Goal: Complete application form

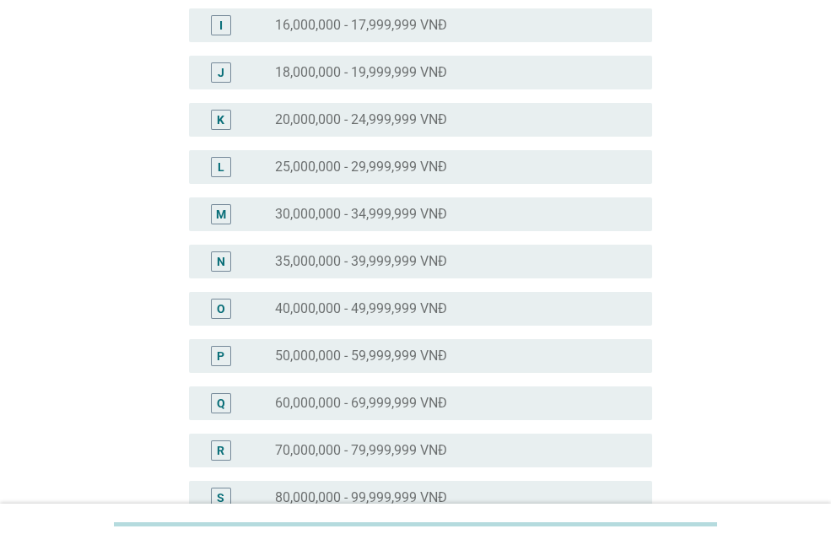
scroll to position [675, 0]
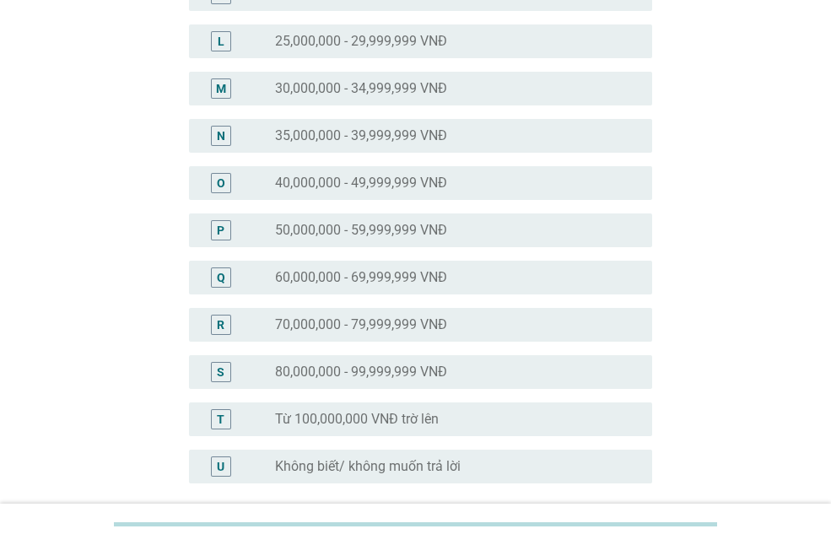
click at [349, 235] on label "50,000,000 - 59,999,999 VNĐ" at bounding box center [361, 230] width 172 height 17
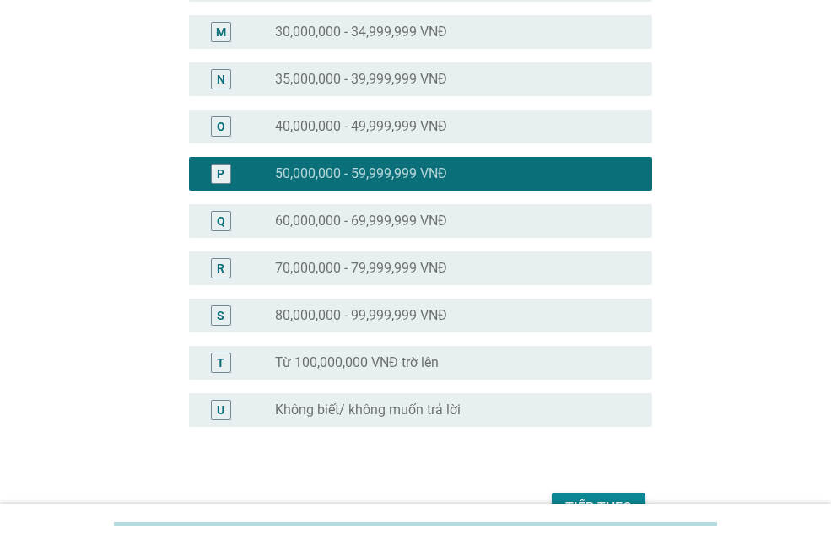
scroll to position [830, 0]
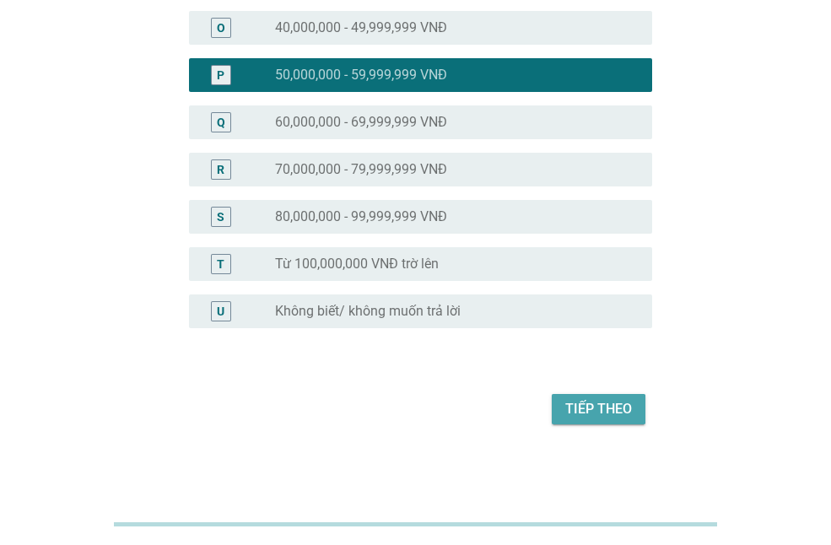
click at [582, 397] on button "Tiếp theo" at bounding box center [599, 409] width 94 height 30
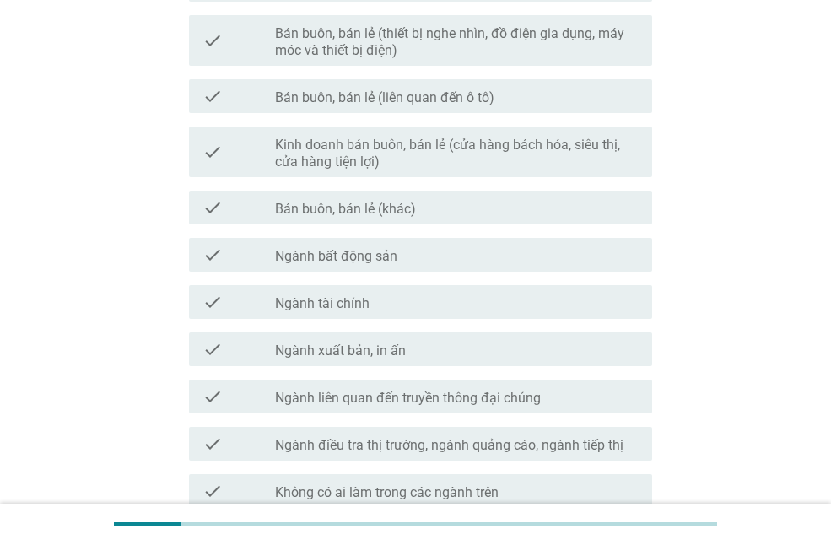
scroll to position [919, 0]
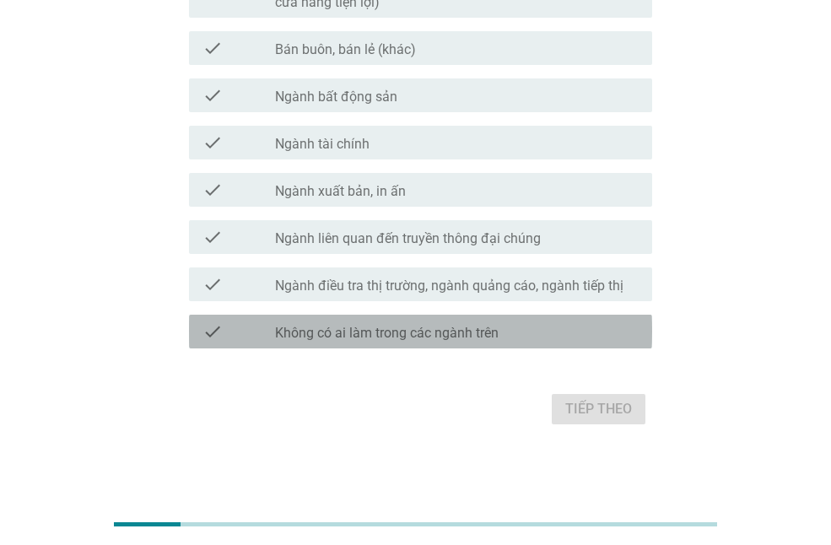
click at [386, 337] on label "Không có ai làm trong các ngành trên" at bounding box center [387, 333] width 224 height 17
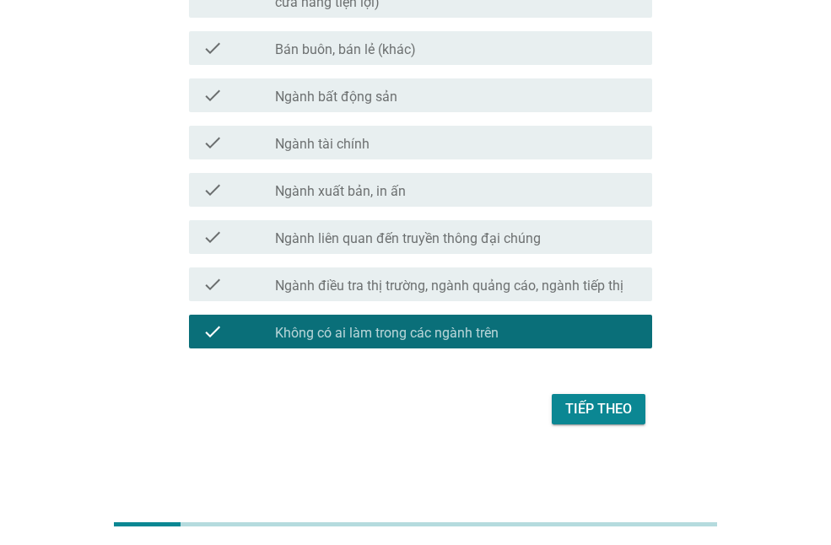
click at [600, 411] on div "Tiếp theo" at bounding box center [598, 409] width 67 height 20
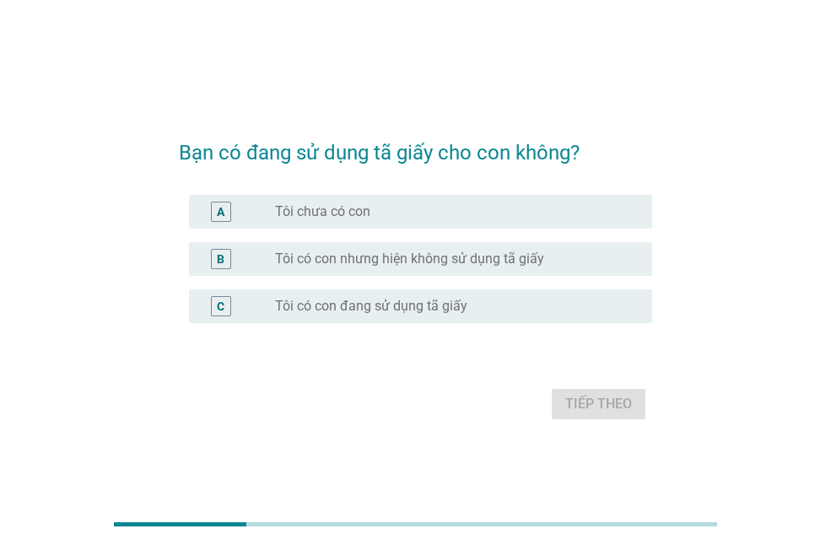
drag, startPoint x: 395, startPoint y: 298, endPoint x: 403, endPoint y: 300, distance: 8.6
click at [395, 299] on label "Tôi có con đang sử dụng tã giấy" at bounding box center [371, 306] width 192 height 17
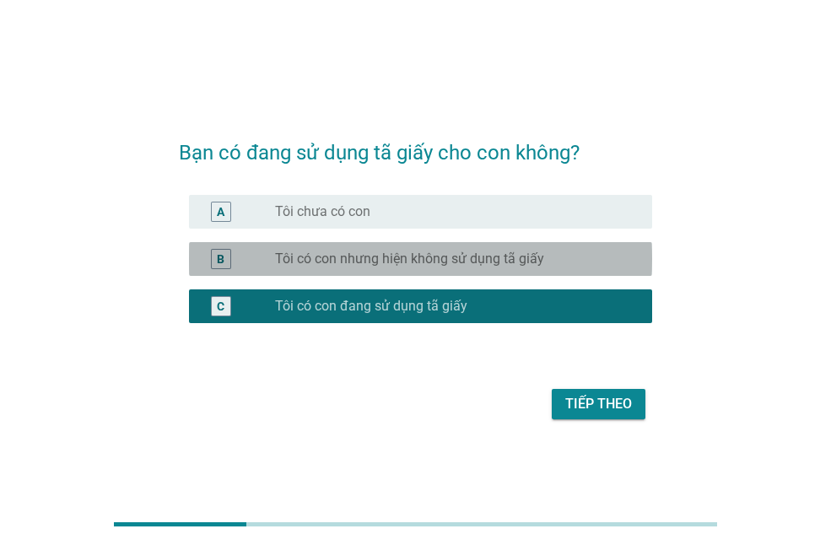
click at [447, 262] on label "Tôi có con nhưng hiện không sử dụng tã giấy" at bounding box center [409, 259] width 269 height 17
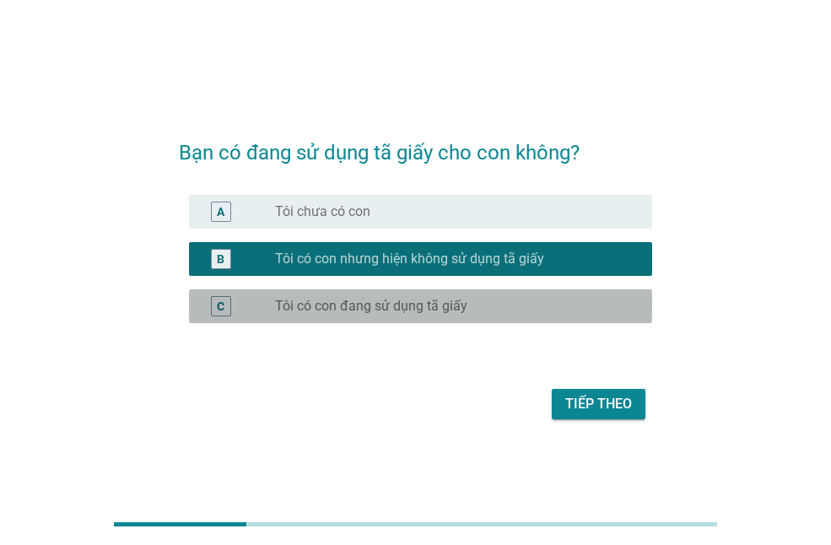
click at [421, 296] on div "radio_button_unchecked Tôi có con đang sử dụng tã giấy" at bounding box center [457, 306] width 364 height 20
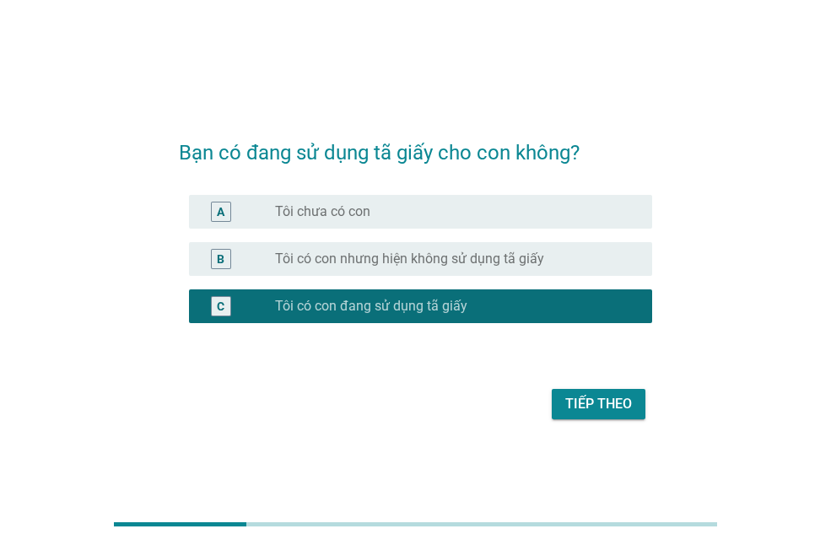
click at [605, 393] on button "Tiếp theo" at bounding box center [599, 404] width 94 height 30
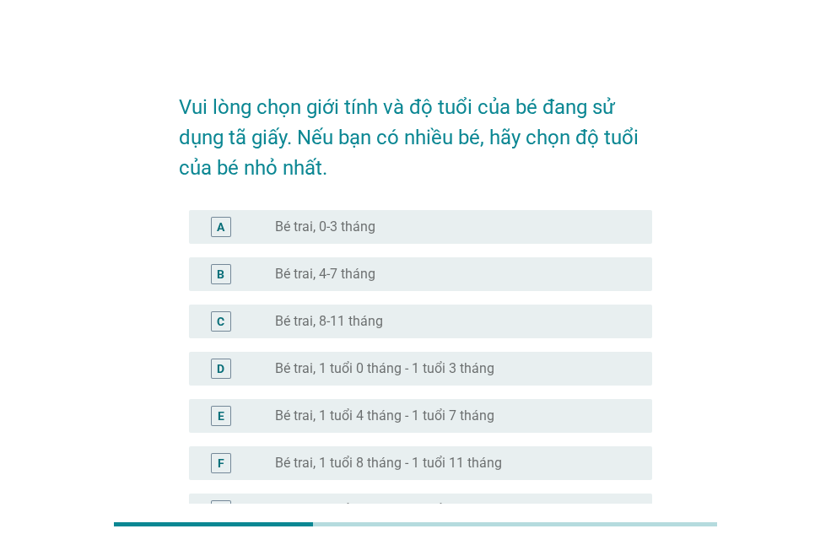
click at [363, 316] on label "Bé trai, 8-11 tháng" at bounding box center [329, 321] width 108 height 17
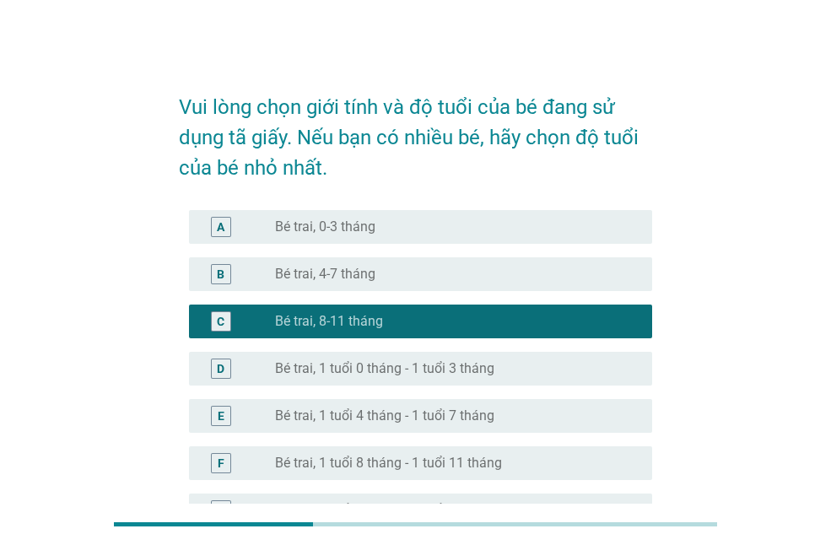
click at [365, 319] on label "Bé trai, 8-11 tháng" at bounding box center [329, 321] width 108 height 17
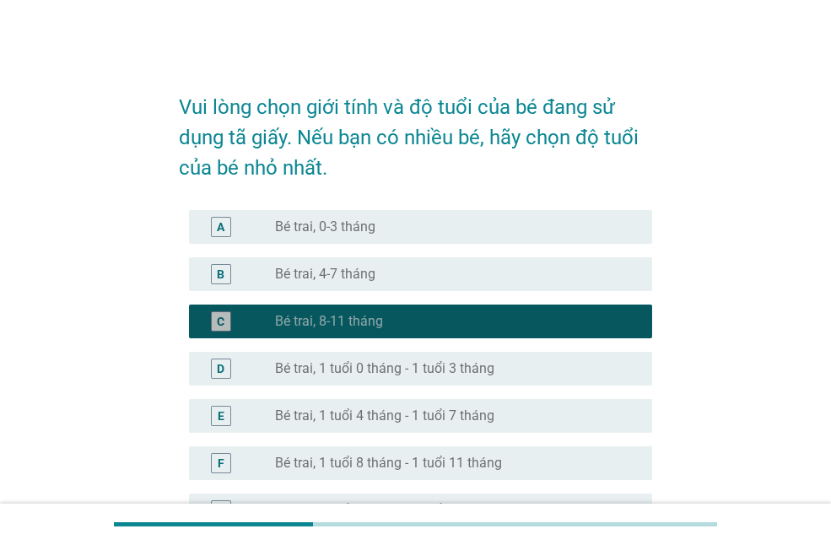
click at [373, 323] on label "Bé trai, 8-11 tháng" at bounding box center [329, 321] width 108 height 17
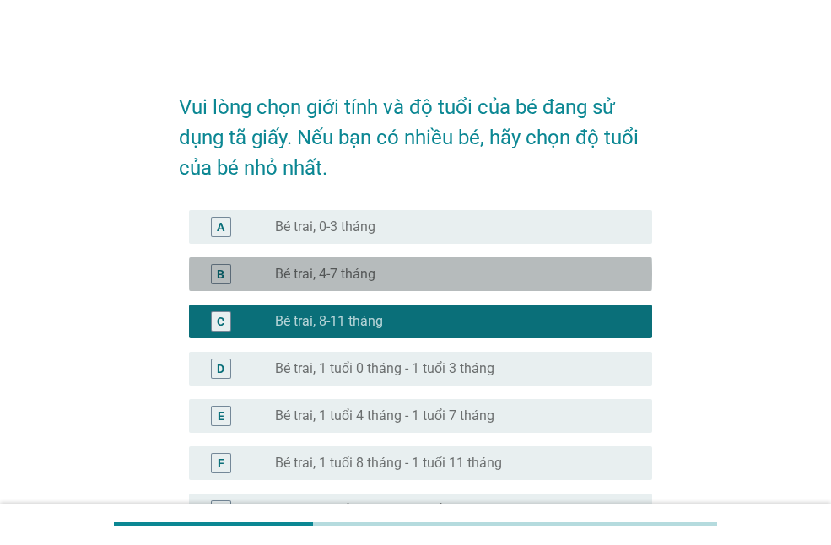
click at [364, 284] on div "B radio_button_unchecked Bé trai, 4-7 tháng" at bounding box center [420, 274] width 463 height 34
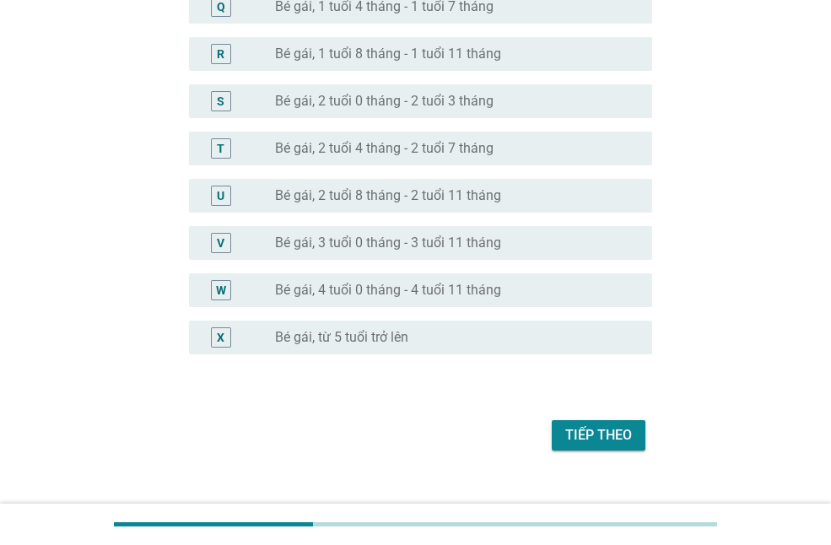
scroll to position [1003, 0]
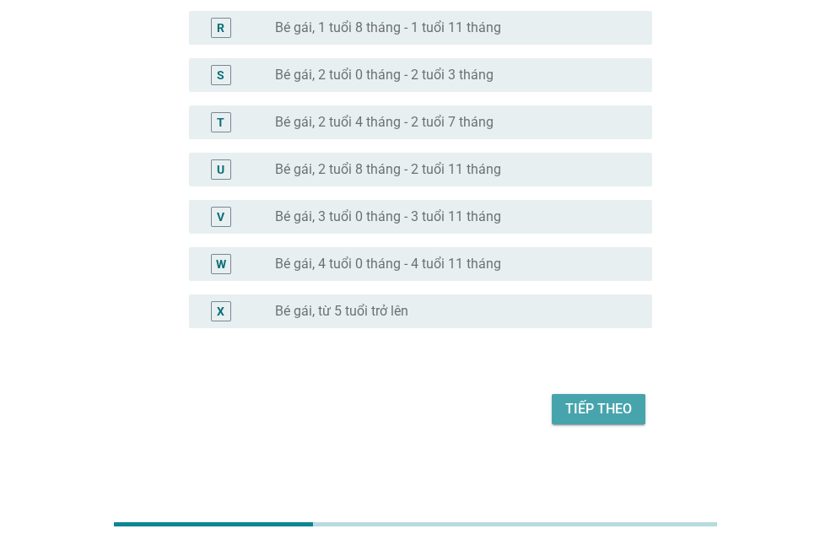
click at [584, 411] on div "Tiếp theo" at bounding box center [598, 409] width 67 height 20
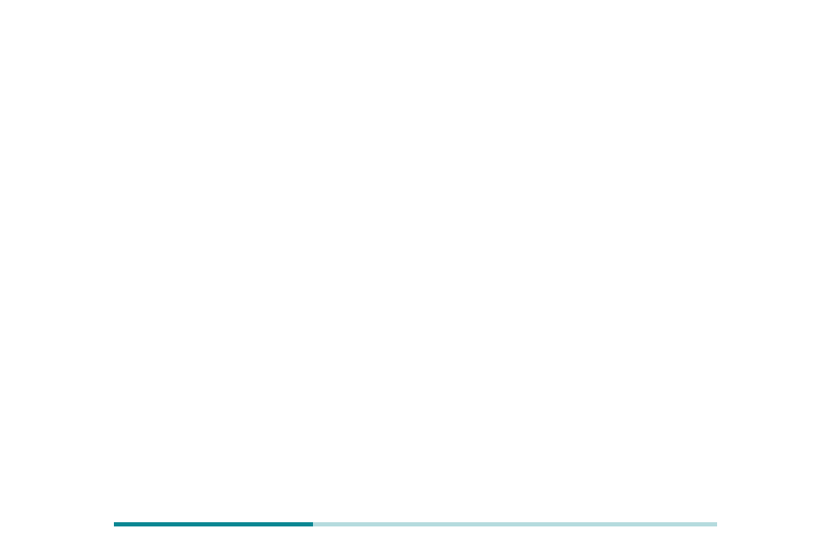
scroll to position [0, 0]
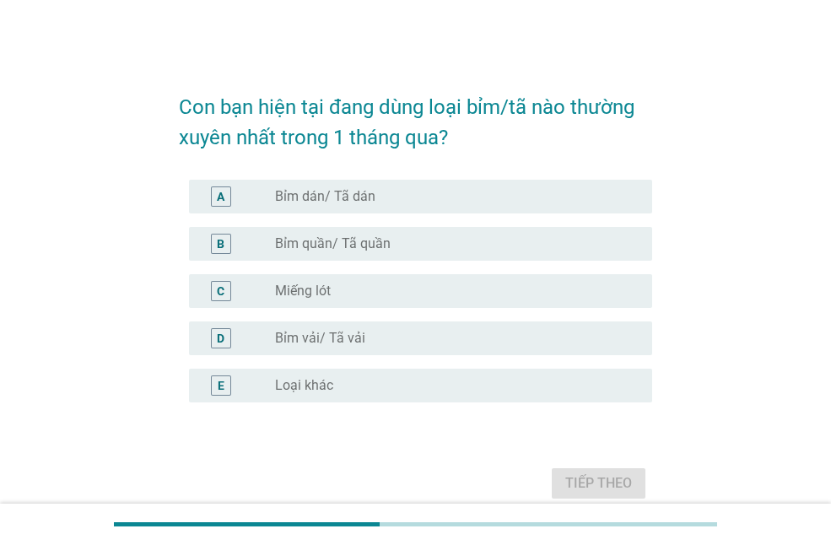
click at [360, 245] on label "Bỉm quần/ Tã quần" at bounding box center [333, 243] width 116 height 17
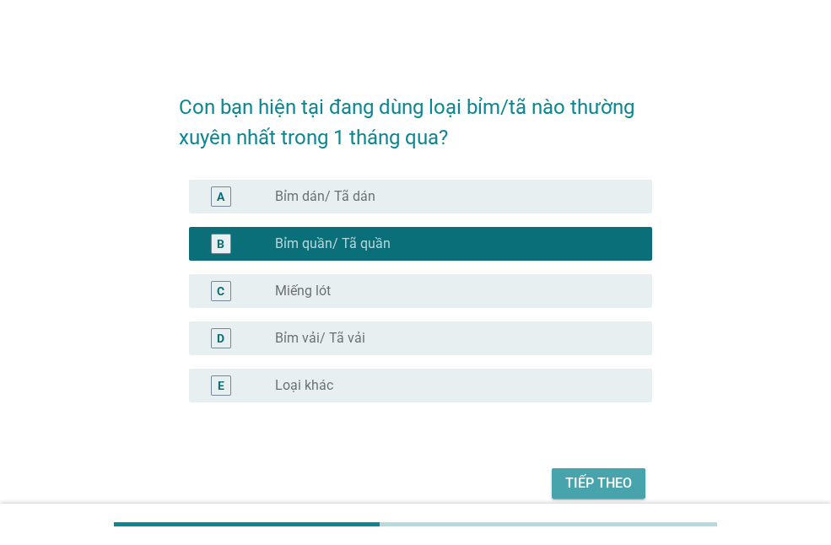
click at [581, 477] on div "Tiếp theo" at bounding box center [598, 483] width 67 height 20
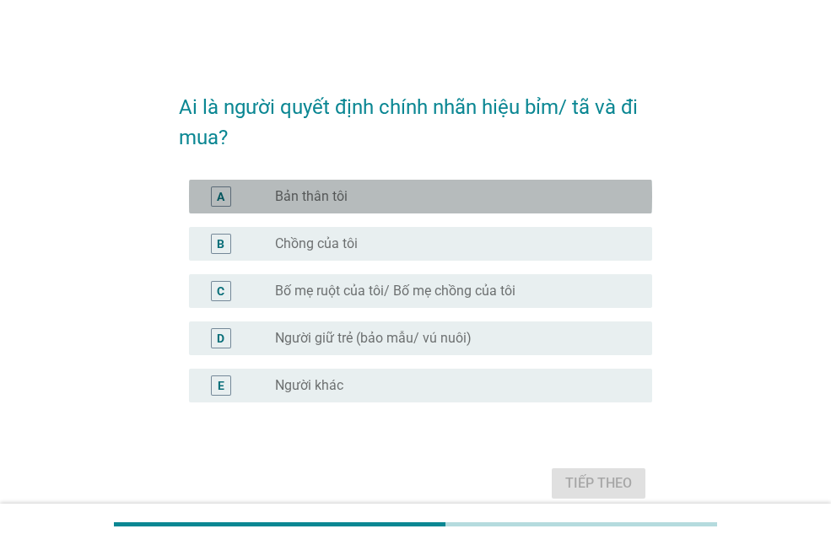
click at [362, 206] on div "radio_button_unchecked Bản thân tôi" at bounding box center [457, 196] width 364 height 20
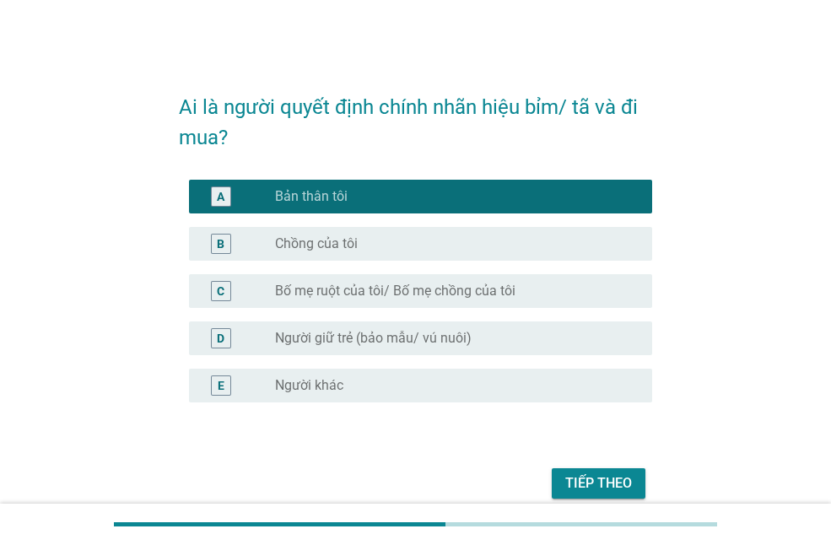
click at [583, 482] on div "Tiếp theo" at bounding box center [598, 483] width 67 height 20
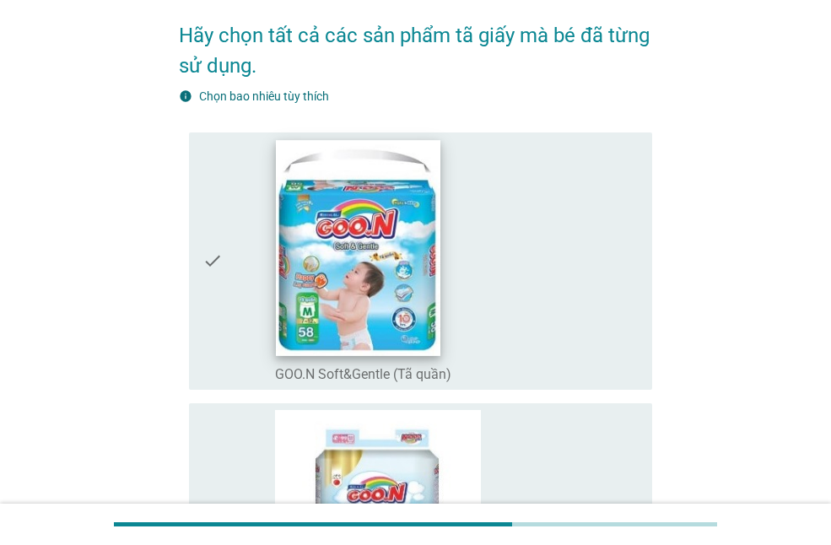
scroll to position [170, 0]
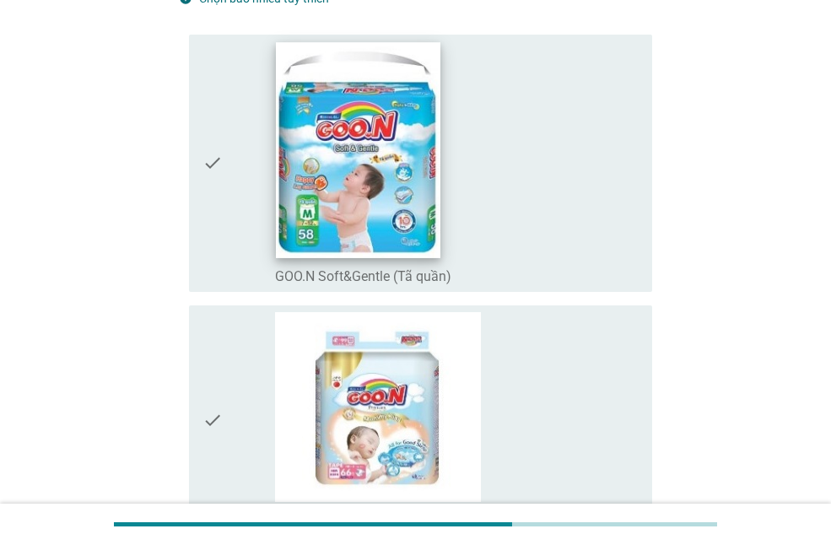
click at [354, 232] on img at bounding box center [358, 150] width 165 height 216
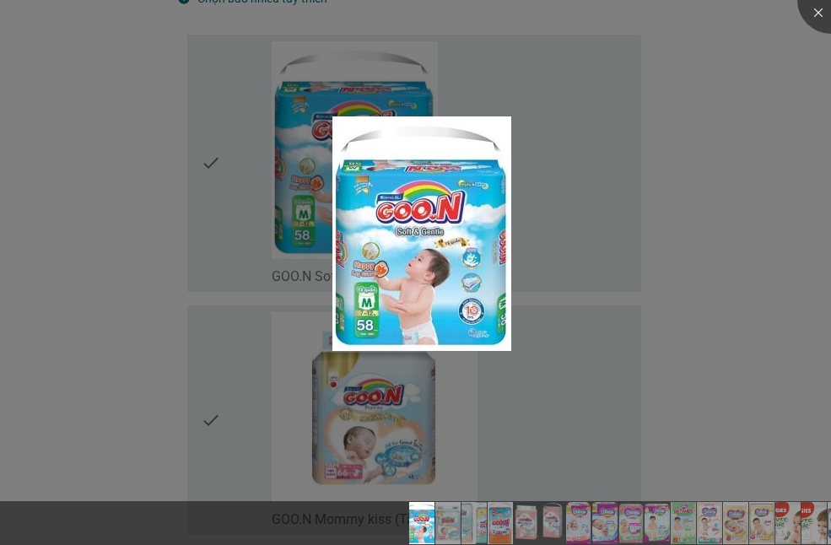
click at [598, 348] on div at bounding box center [415, 272] width 831 height 545
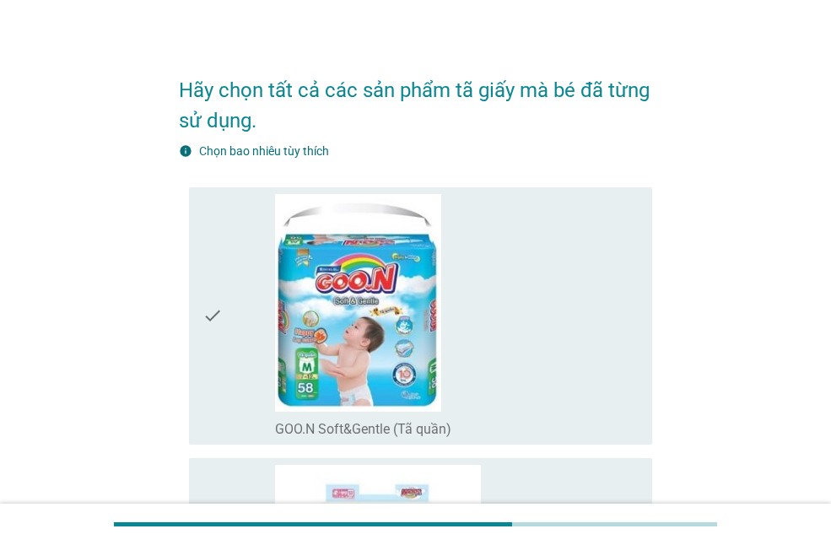
scroll to position [1, 0]
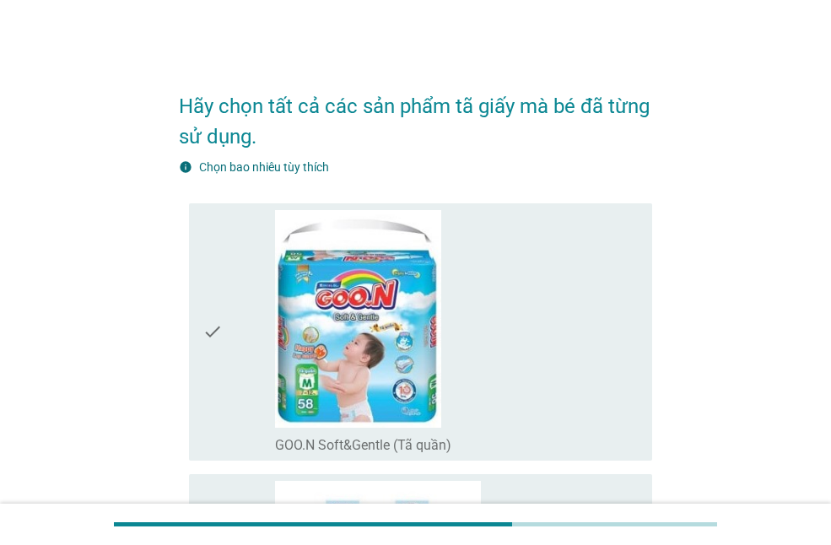
click at [549, 309] on div "check_box_outline_blank GOO.N Soft&Gentle (Tã quần)" at bounding box center [457, 332] width 364 height 244
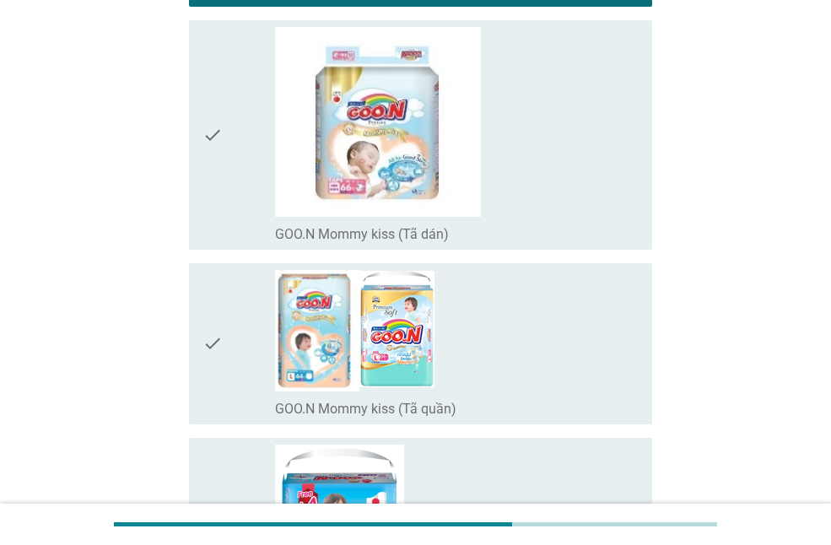
scroll to position [507, 0]
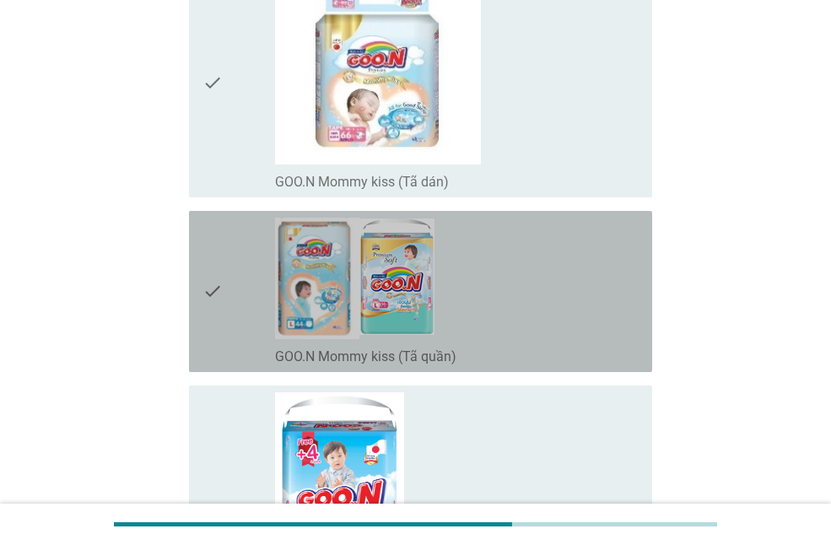
click at [541, 300] on div "check_box_outline_blank GOO.N Mommy kiss (Tã quần)" at bounding box center [457, 292] width 364 height 148
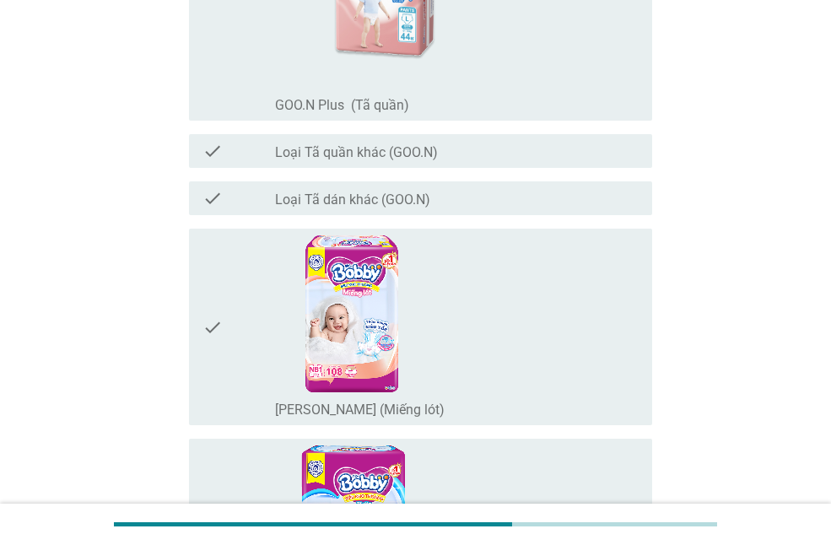
scroll to position [1689, 0]
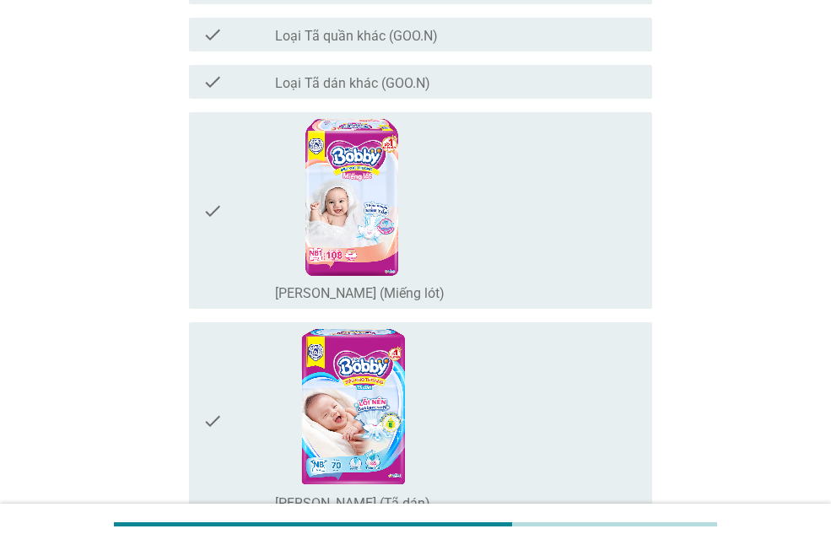
click at [511, 252] on div "check_box_outline_blank [PERSON_NAME] (Miếng lót)" at bounding box center [457, 210] width 364 height 183
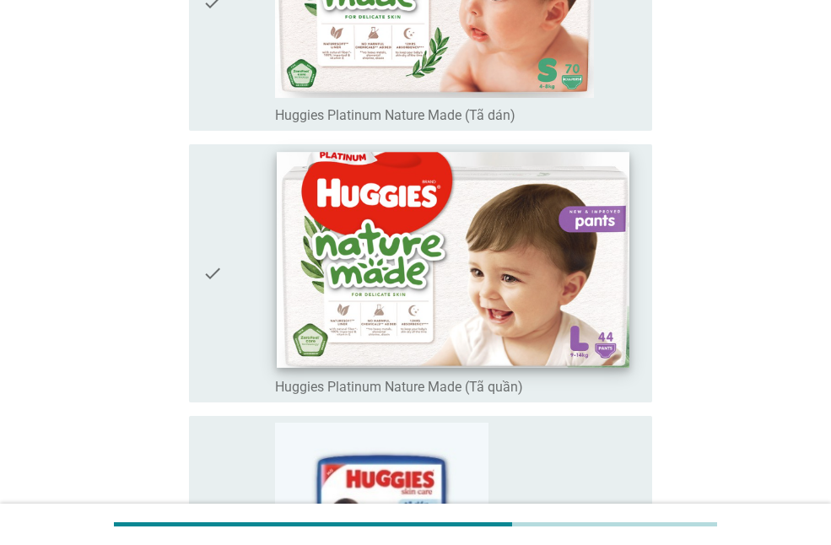
scroll to position [3883, 0]
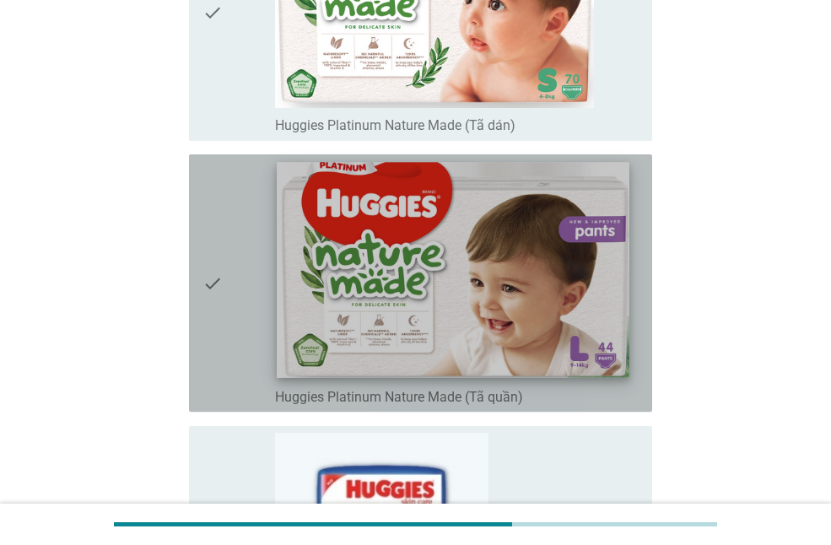
click at [626, 316] on img at bounding box center [453, 271] width 353 height 216
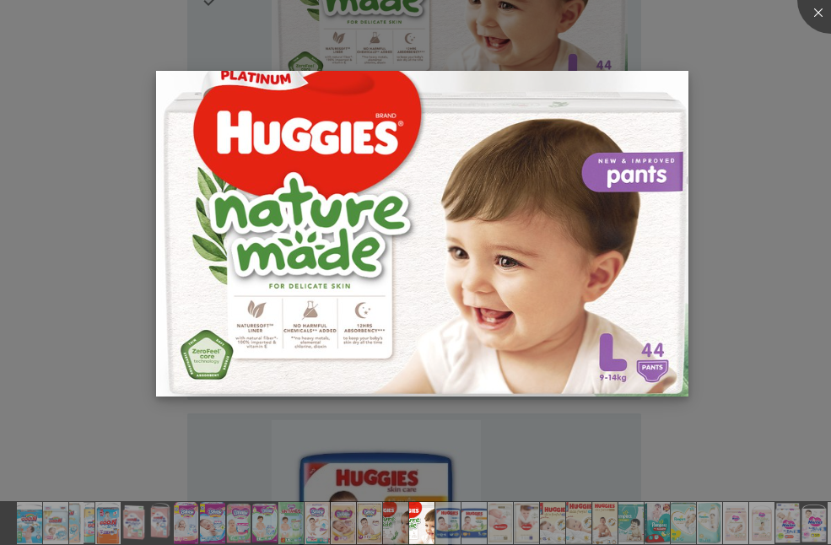
scroll to position [4220, 0]
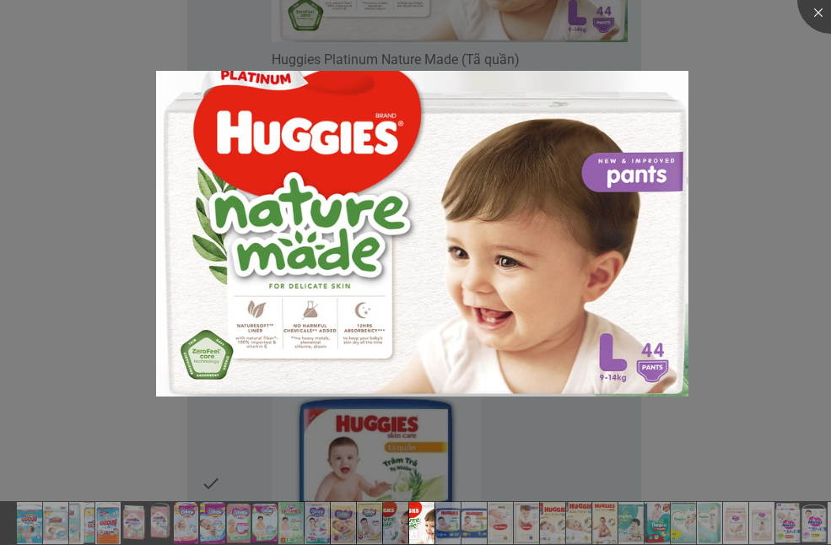
click at [722, 362] on div at bounding box center [415, 272] width 831 height 545
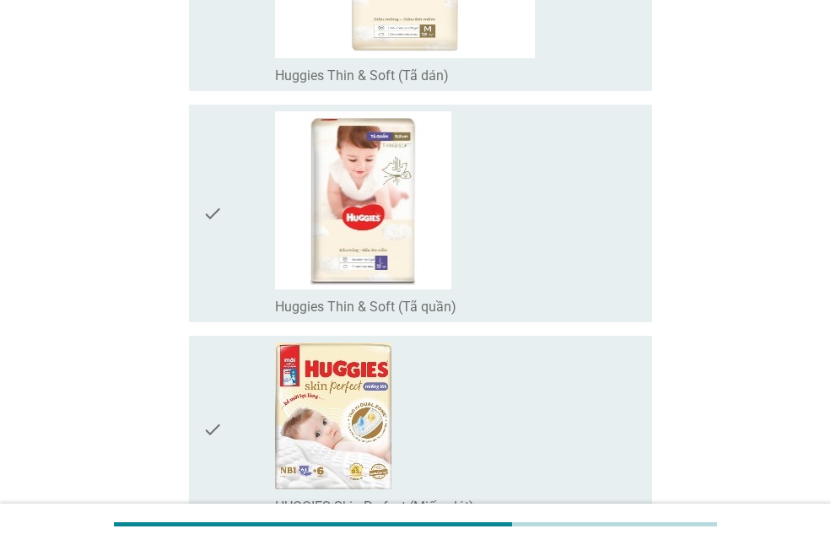
scroll to position [4642, 0]
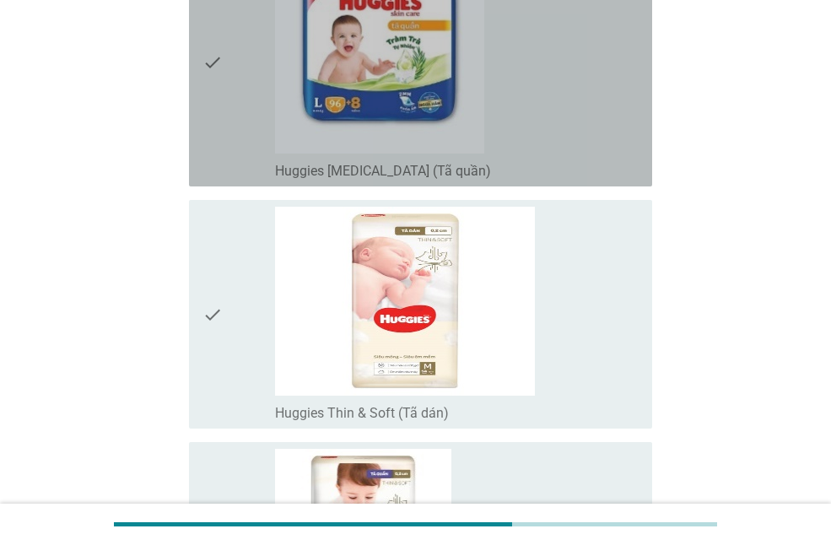
click at [572, 131] on div "check_box_outline_blank Huggies [MEDICAL_DATA] (Tã quần)" at bounding box center [457, 61] width 364 height 235
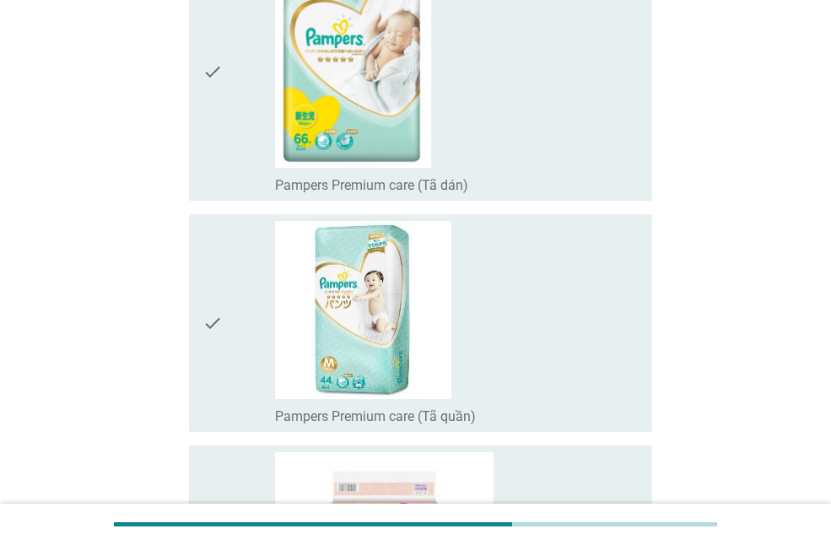
scroll to position [6583, 0]
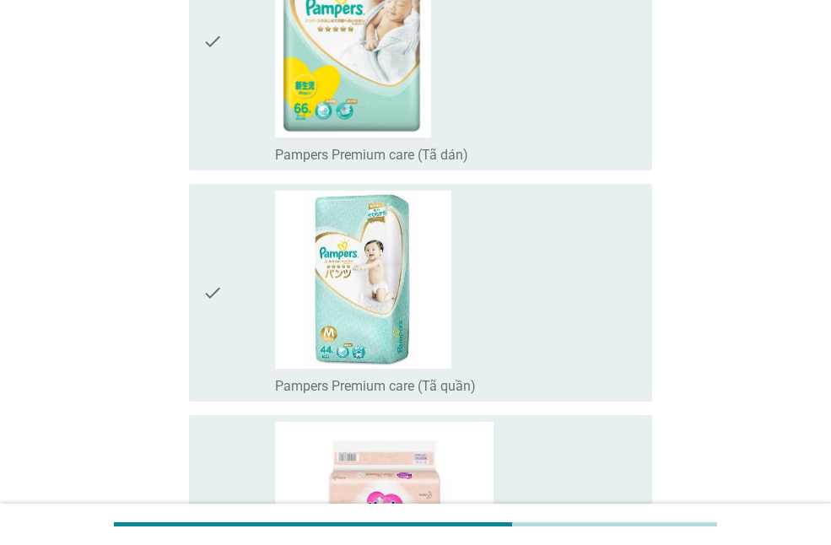
click at [522, 260] on div "check_box_outline_blank Pampers Premium care (Tã quần)" at bounding box center [457, 293] width 364 height 204
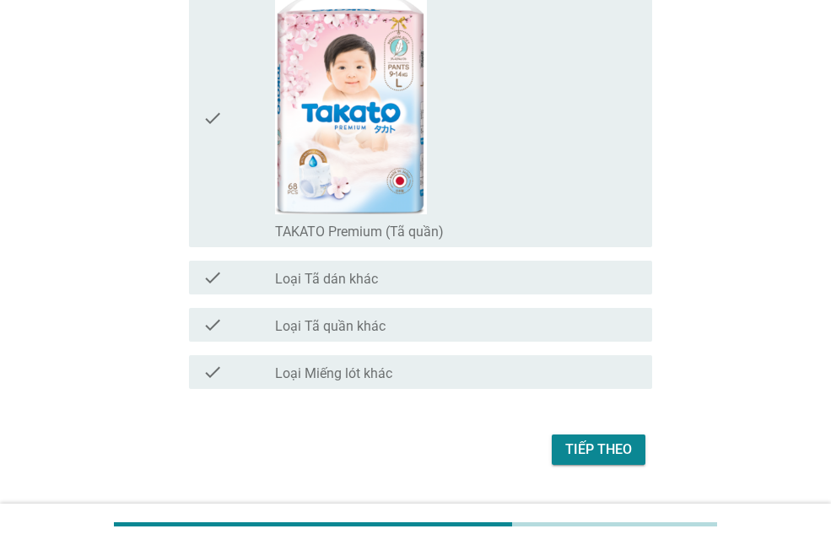
scroll to position [12580, 0]
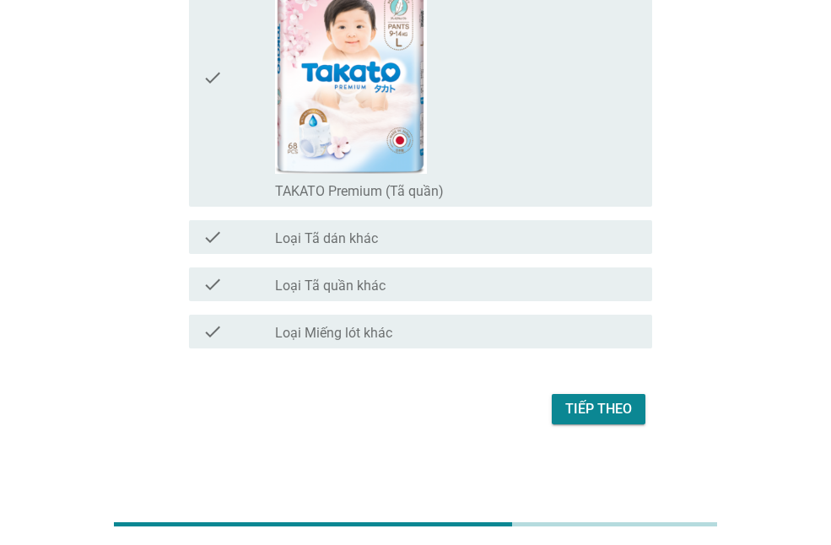
click at [601, 409] on div "Tiếp theo" at bounding box center [598, 409] width 67 height 20
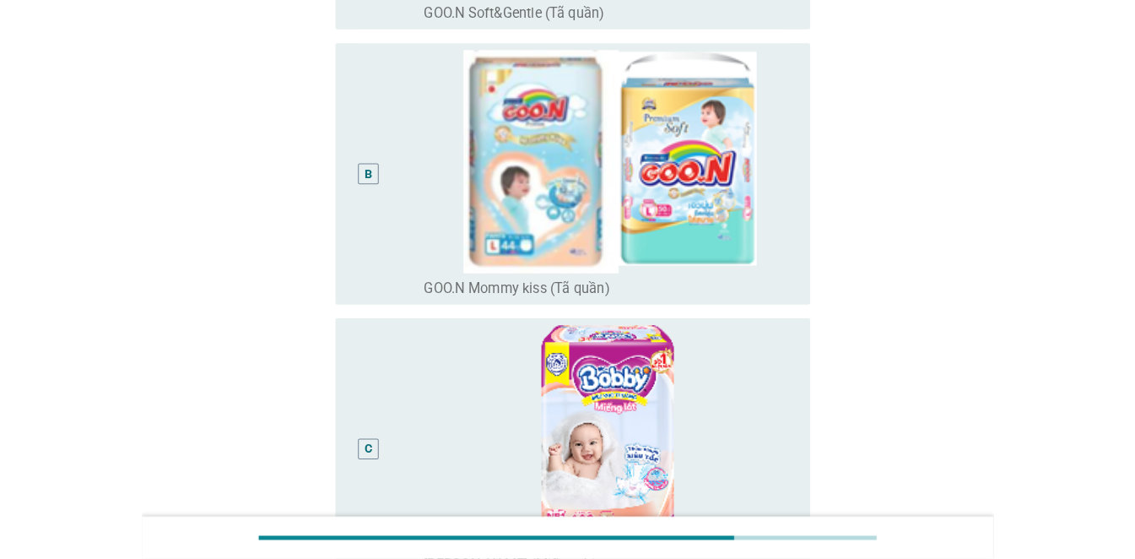
scroll to position [591, 0]
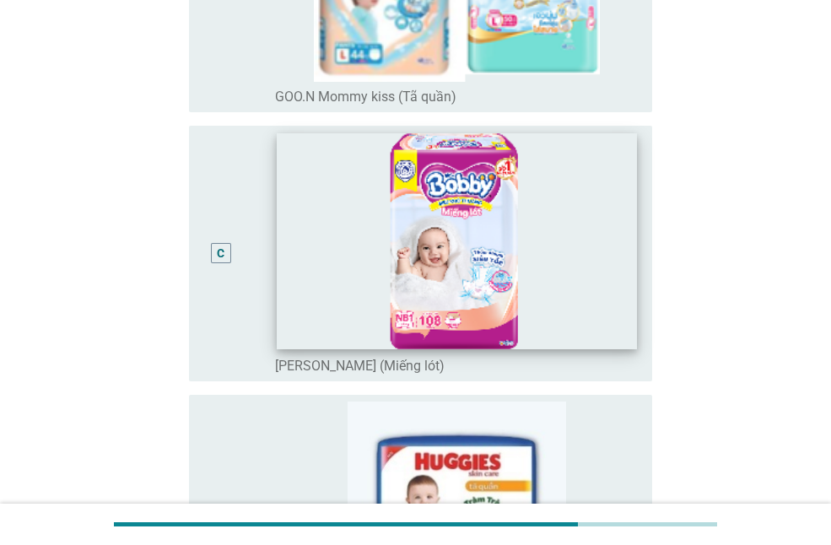
click at [536, 284] on img at bounding box center [456, 242] width 359 height 216
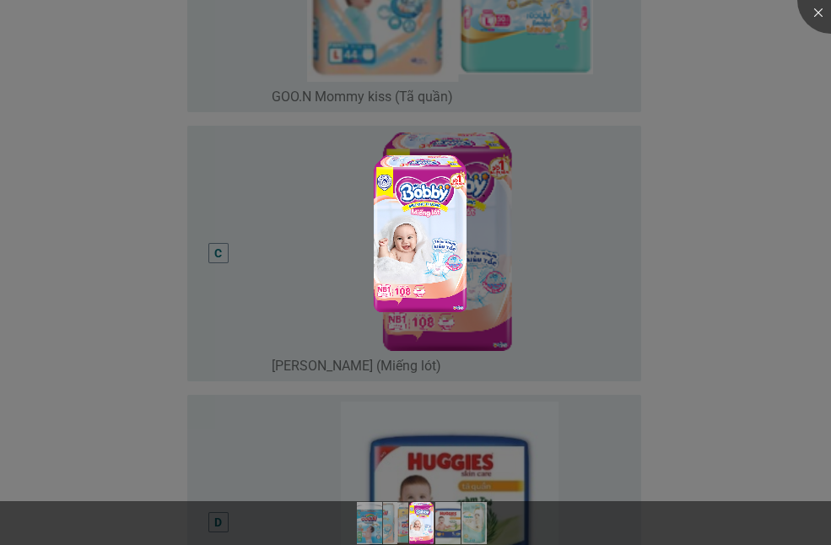
click at [616, 311] on div at bounding box center [415, 272] width 831 height 545
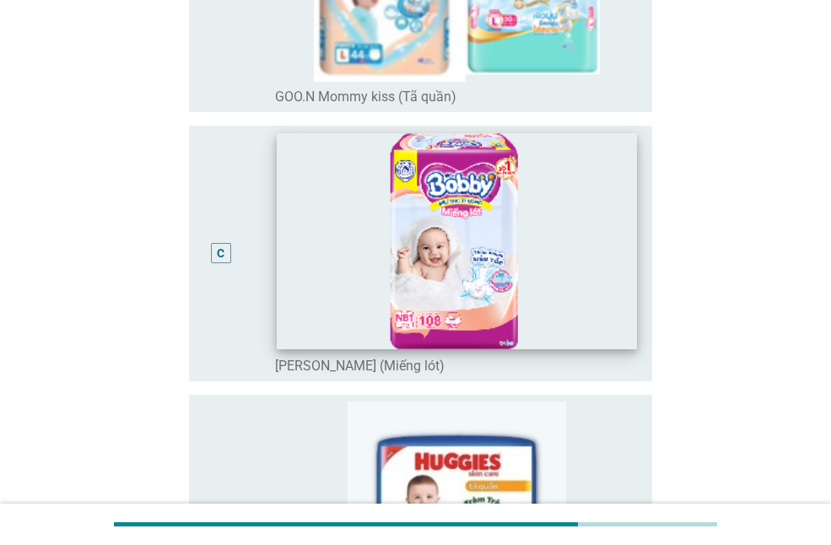
click at [587, 273] on img at bounding box center [456, 242] width 359 height 216
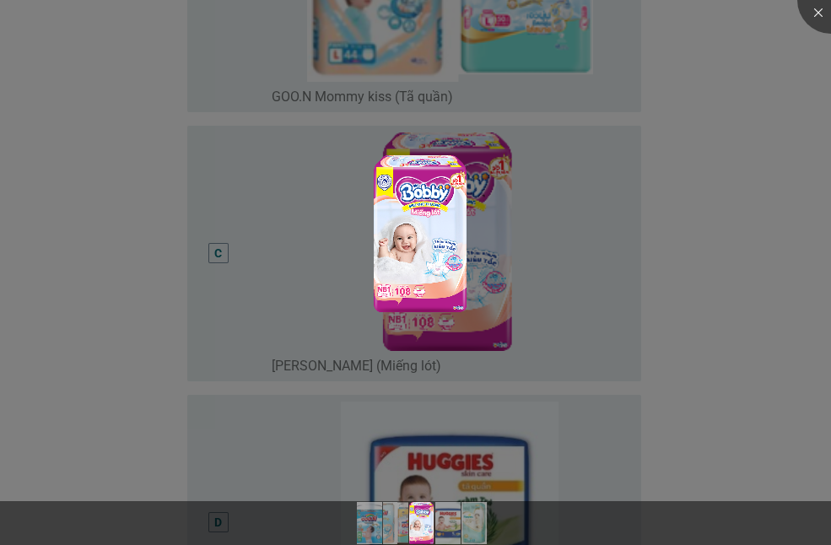
click at [713, 295] on div at bounding box center [415, 272] width 831 height 545
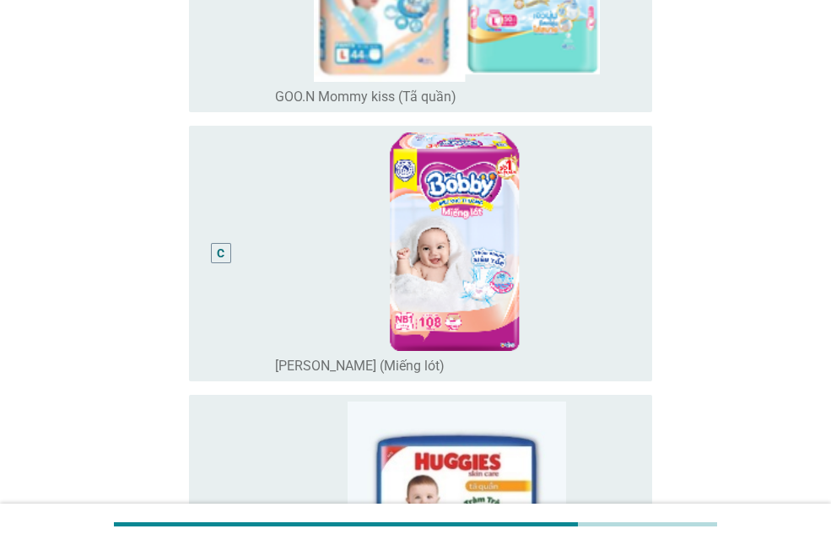
click at [750, 363] on div "Hãy chọn 1 sản phẩm bạn sử dụng nhiều nhất cho con bạn trong 1 tháng qua. A rad…" at bounding box center [416, 252] width 750 height 1563
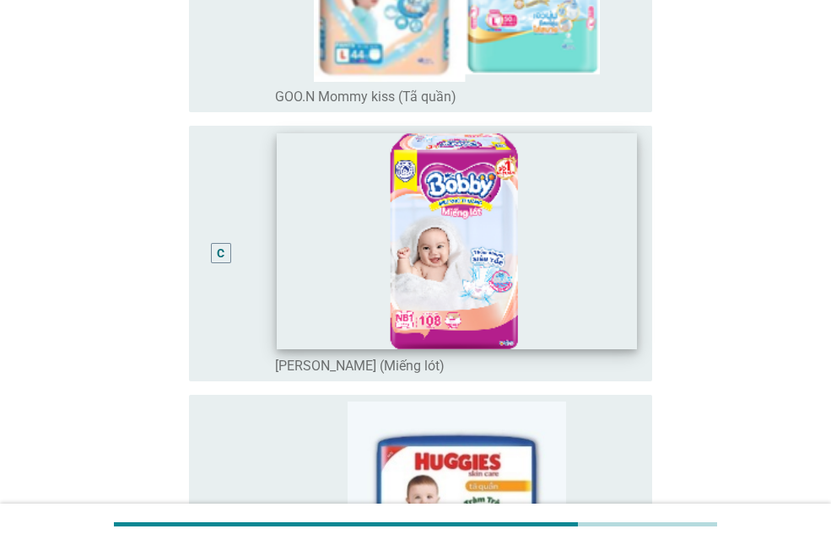
click at [629, 318] on img at bounding box center [456, 242] width 359 height 216
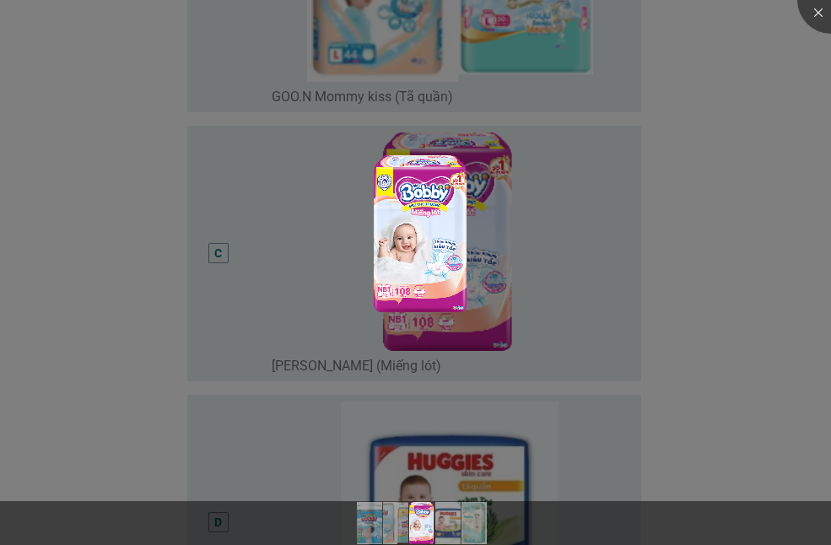
click at [577, 293] on div at bounding box center [415, 272] width 831 height 545
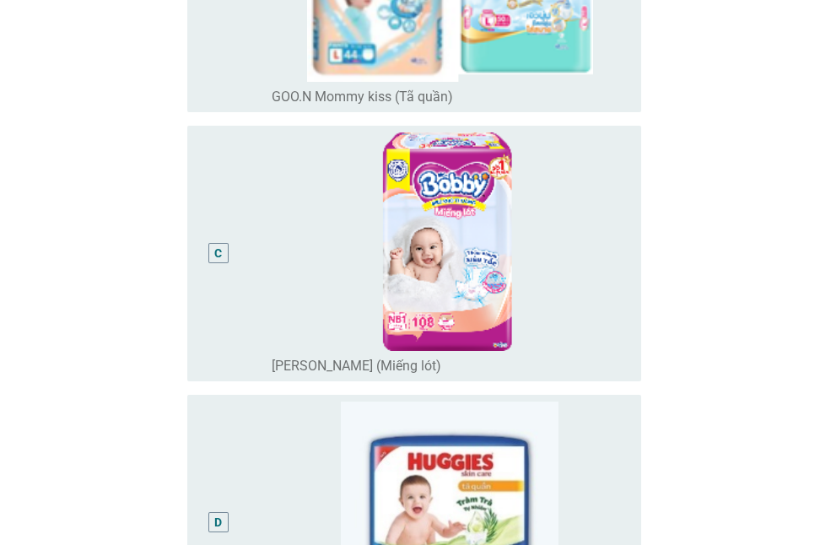
click at [469, 289] on div at bounding box center [415, 272] width 831 height 545
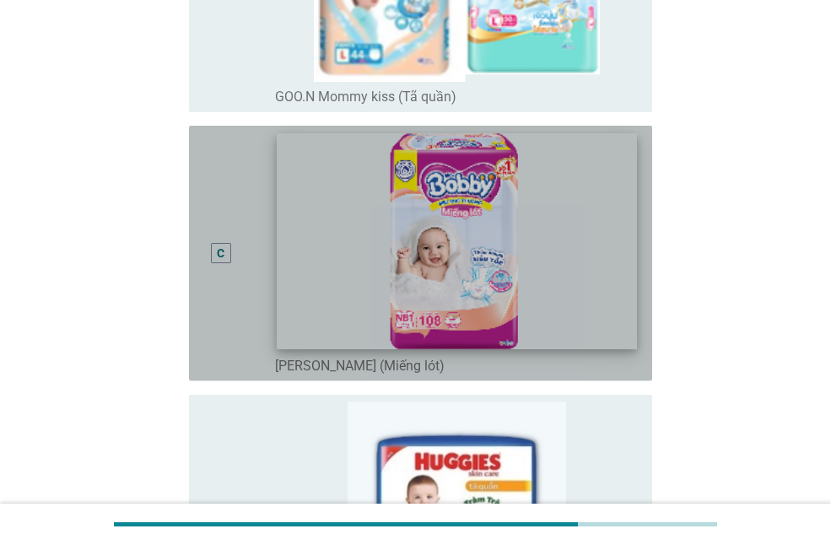
click at [598, 331] on img at bounding box center [456, 242] width 359 height 216
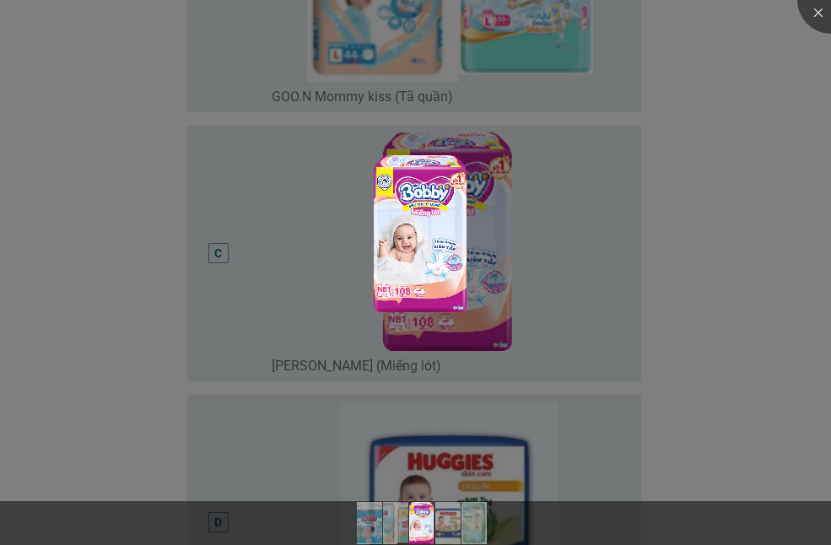
click at [706, 344] on div at bounding box center [415, 272] width 831 height 545
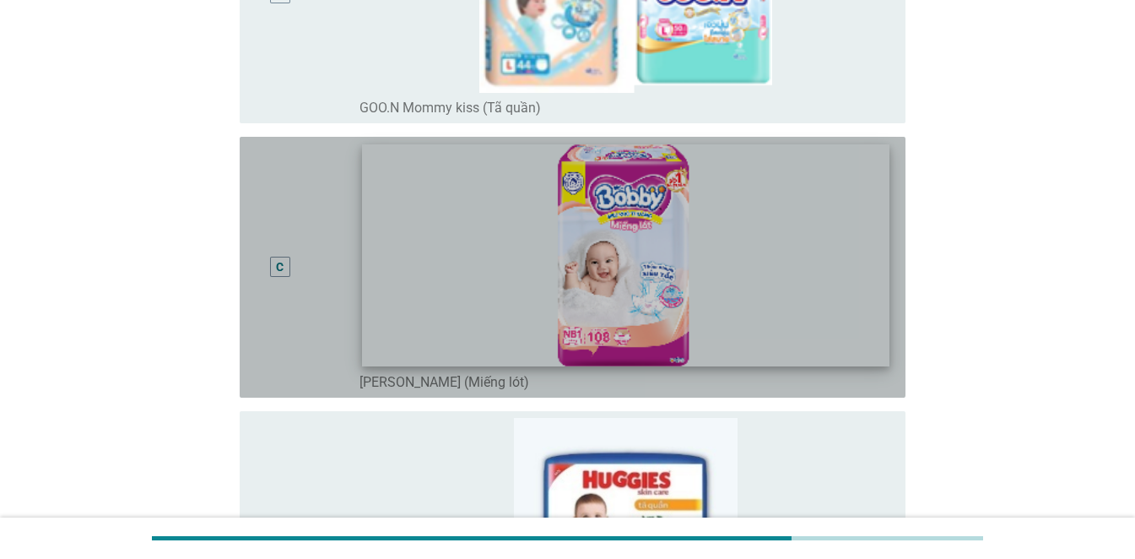
click at [825, 219] on img at bounding box center [625, 254] width 527 height 221
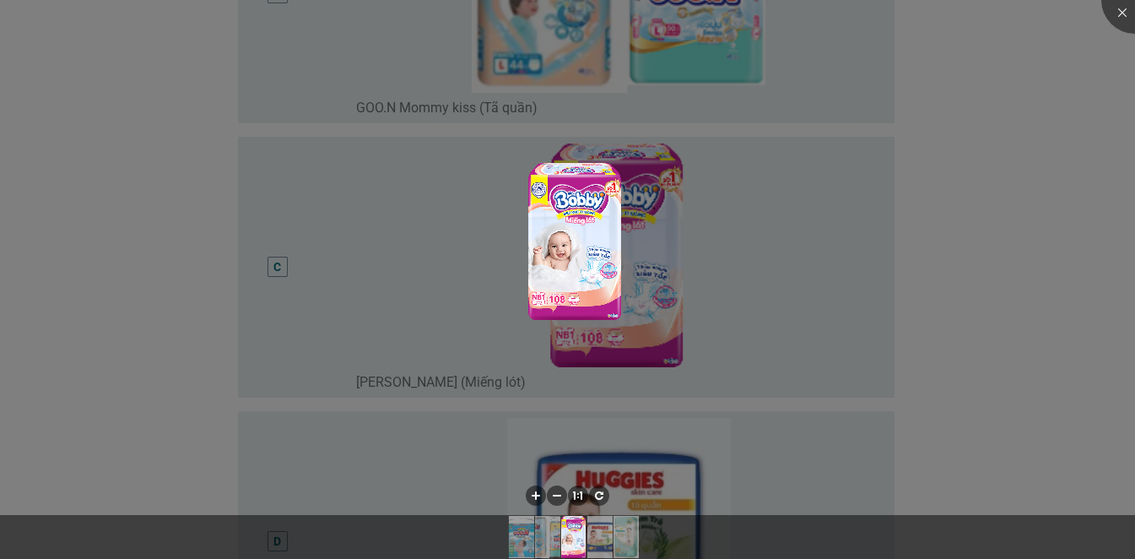
click at [830, 217] on div at bounding box center [567, 279] width 1135 height 559
click at [830, 257] on div at bounding box center [567, 279] width 1135 height 559
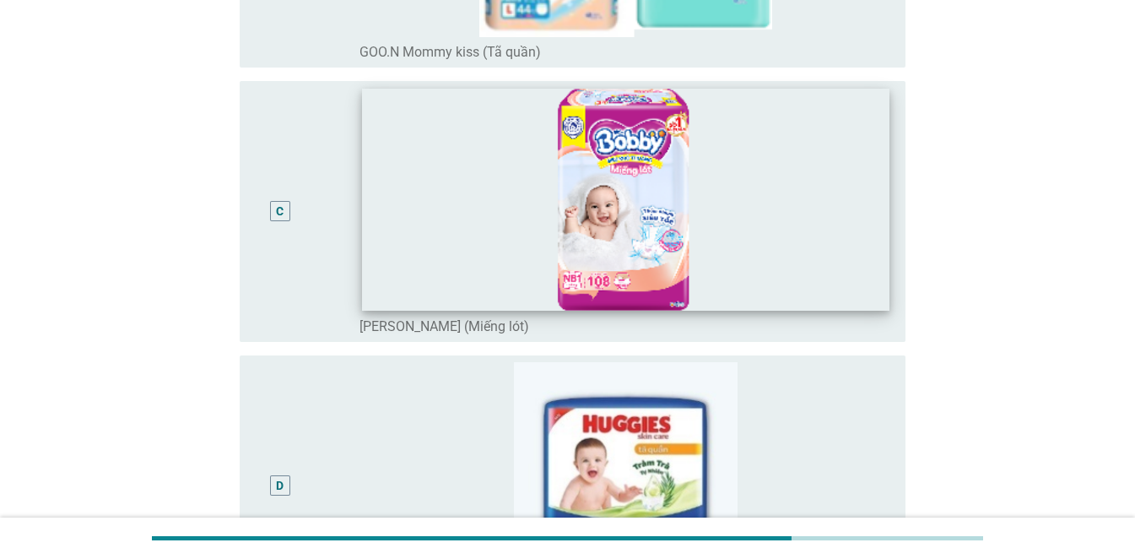
scroll to position [435, 0]
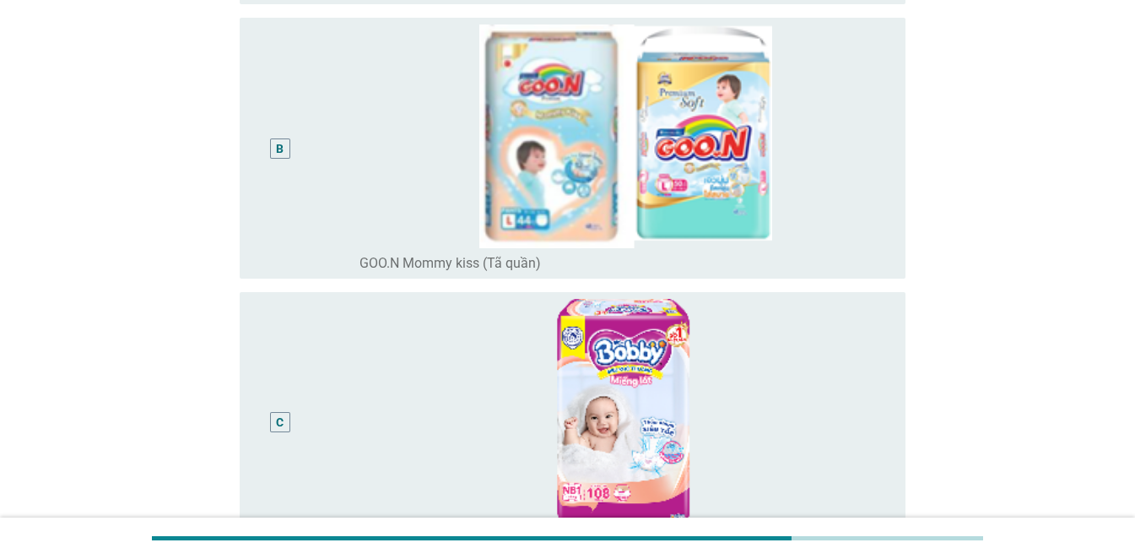
click at [269, 396] on div "C" at bounding box center [279, 422] width 53 height 247
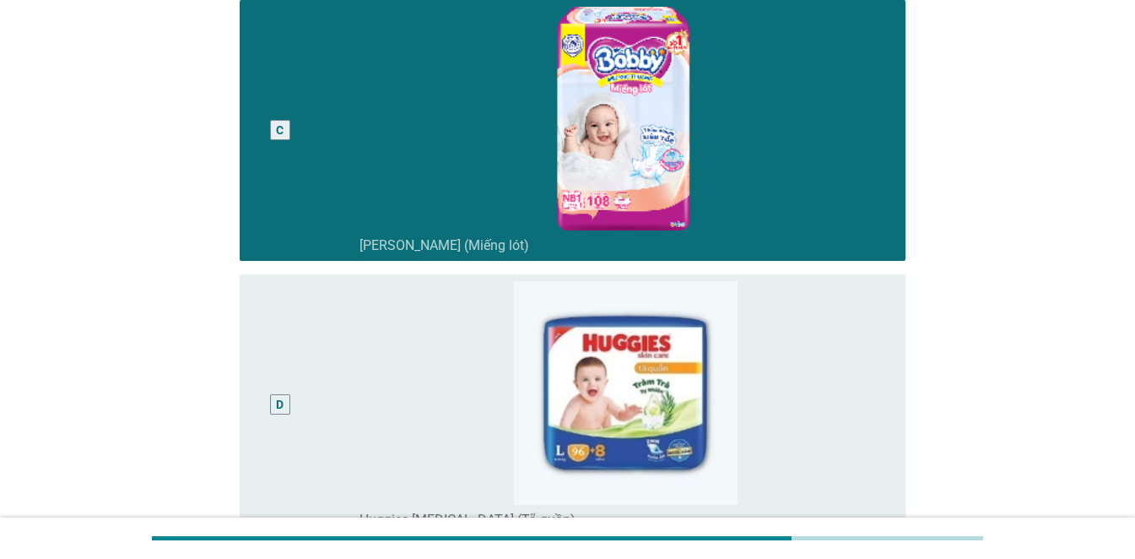
scroll to position [857, 0]
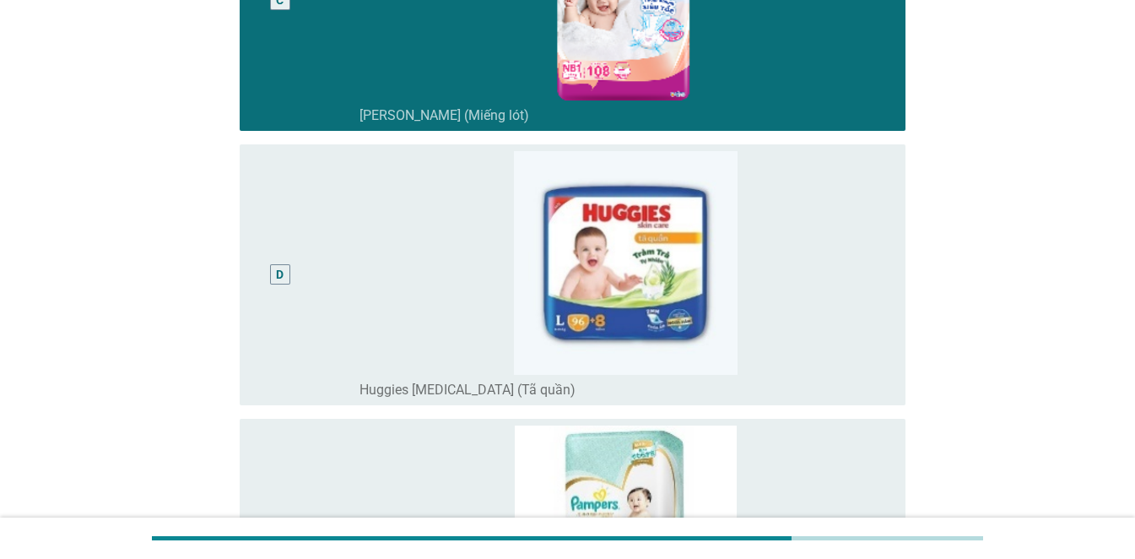
click at [289, 291] on div "D" at bounding box center [279, 274] width 53 height 247
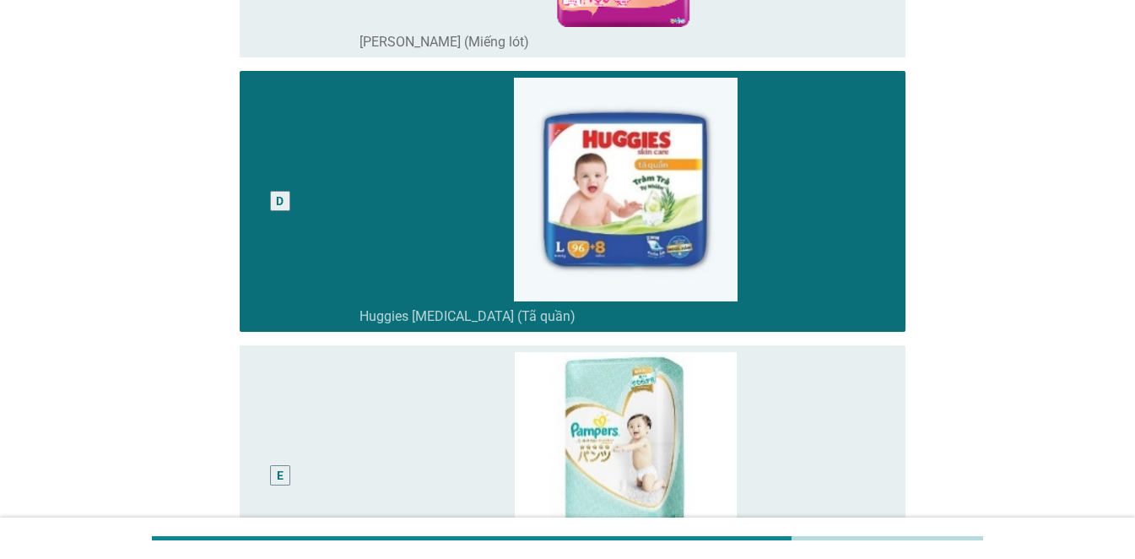
scroll to position [1195, 0]
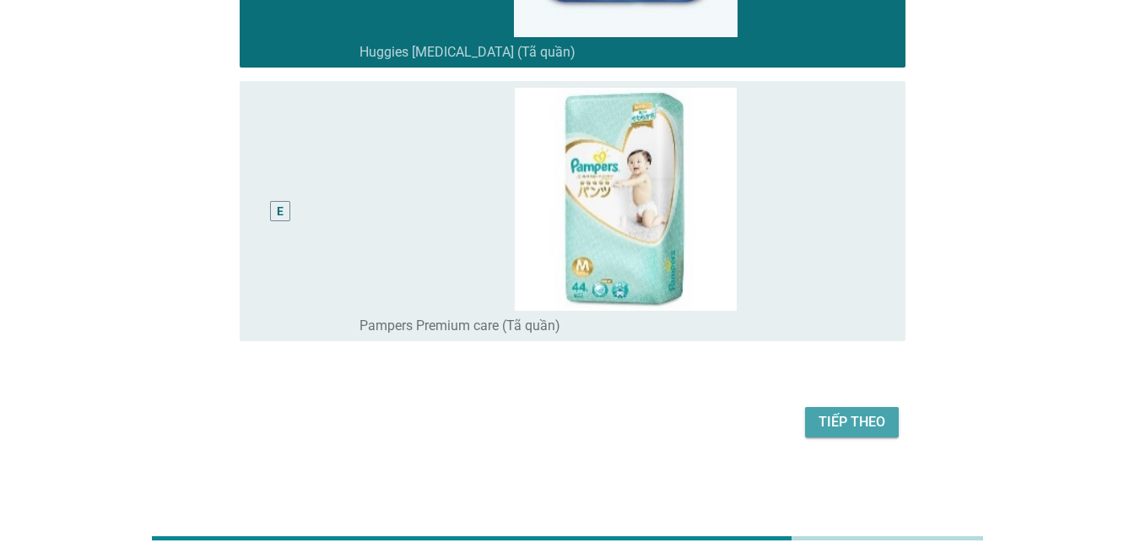
click at [824, 429] on div "Tiếp theo" at bounding box center [852, 422] width 67 height 20
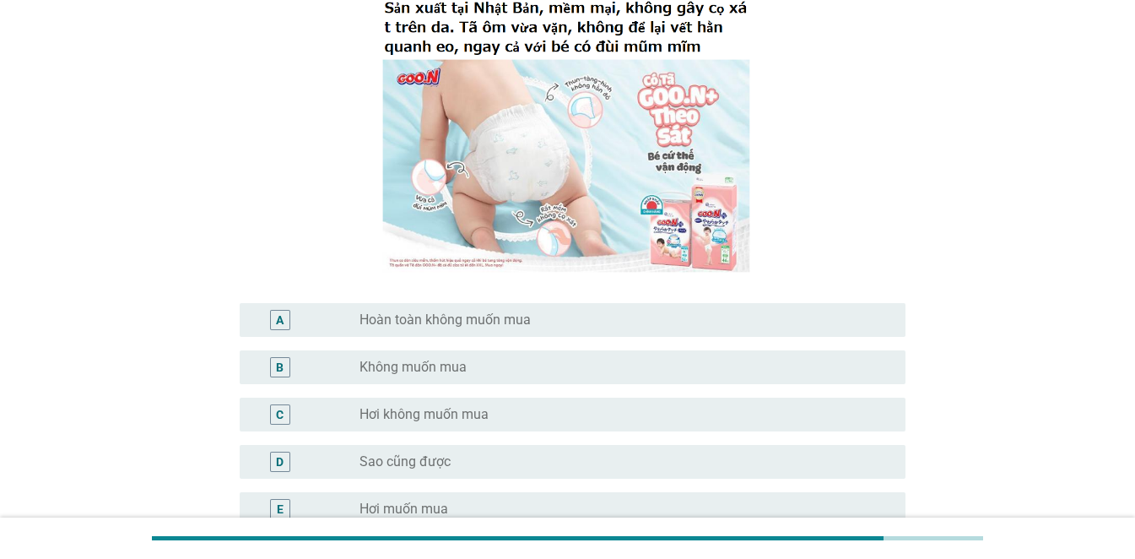
scroll to position [422, 0]
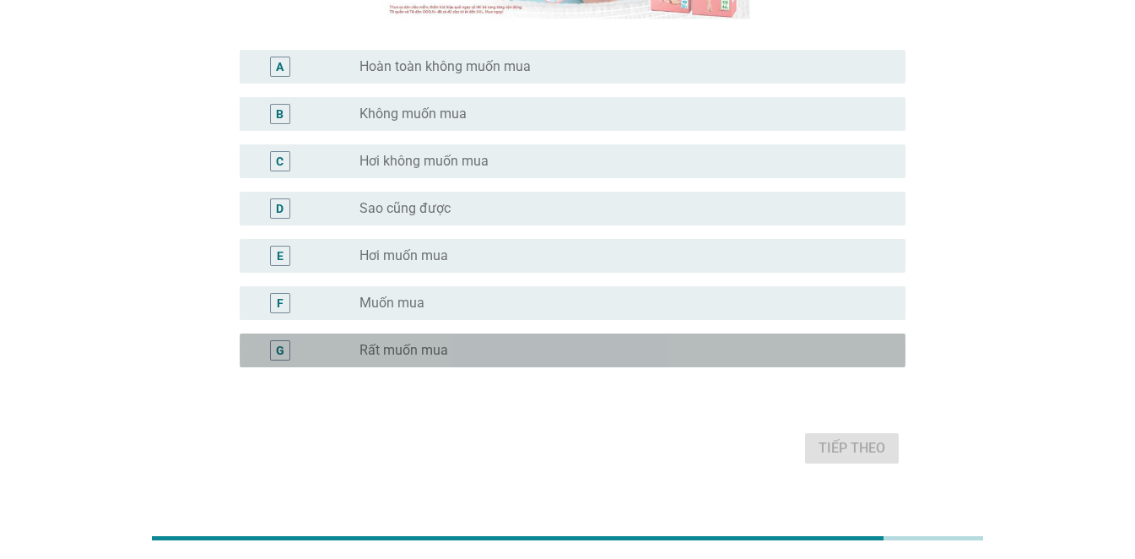
click at [430, 357] on label "Rất muốn mua" at bounding box center [403, 350] width 89 height 17
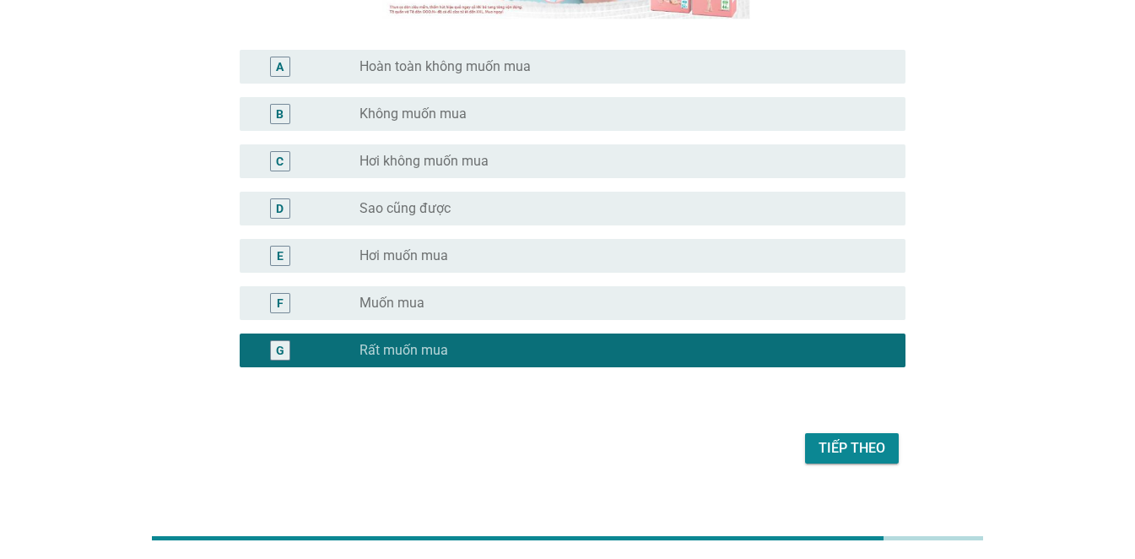
click at [830, 453] on div "Tiếp theo" at bounding box center [852, 448] width 67 height 20
